Goal: Navigation & Orientation: Find specific page/section

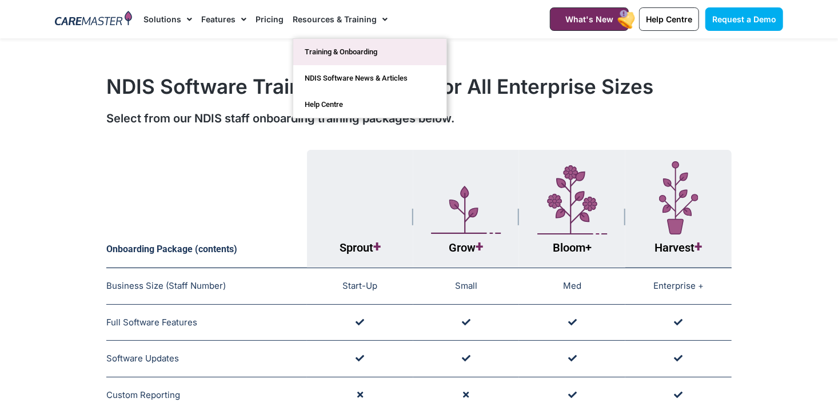
click at [317, 55] on link "Training & Onboarding" at bounding box center [369, 52] width 153 height 26
click at [341, 47] on link "Training & Onboarding" at bounding box center [369, 52] width 153 height 26
click at [335, 19] on link "Resources & Training" at bounding box center [340, 19] width 95 height 38
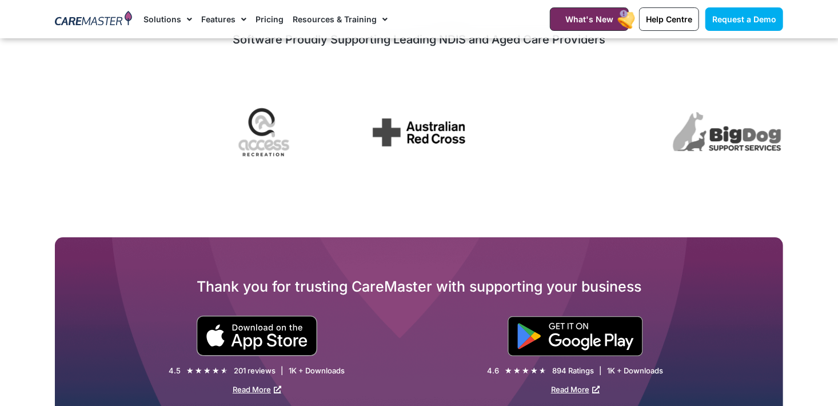
scroll to position [1781, 0]
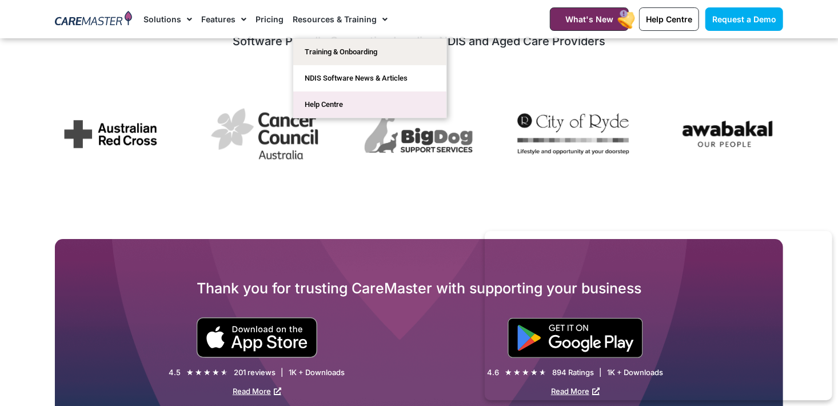
click at [345, 97] on link "Help Centre" at bounding box center [369, 104] width 153 height 26
